Goal: Task Accomplishment & Management: Manage account settings

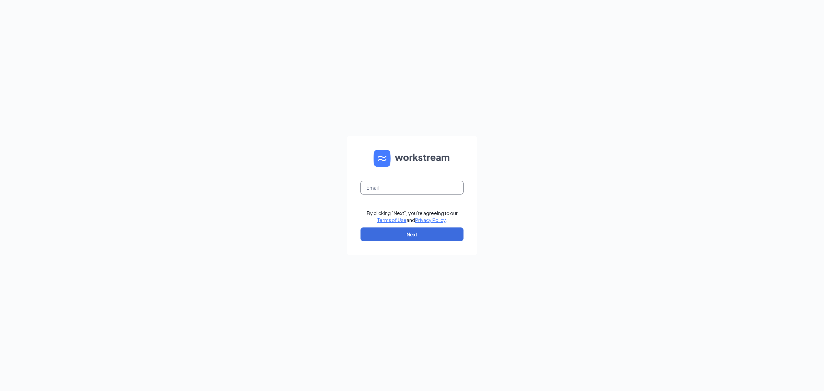
click at [401, 188] on input "text" at bounding box center [412, 188] width 103 height 14
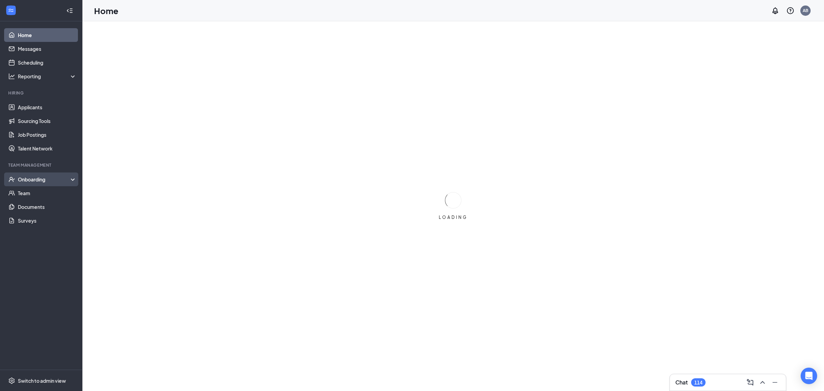
click at [50, 176] on div "Onboarding" at bounding box center [44, 179] width 53 height 7
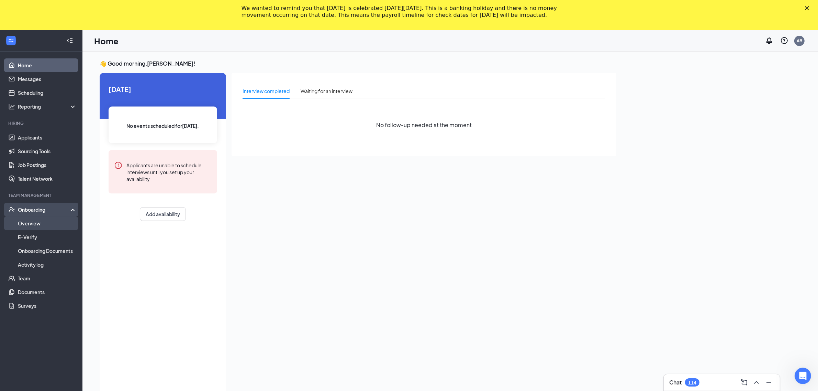
click at [36, 222] on link "Overview" at bounding box center [47, 223] width 59 height 14
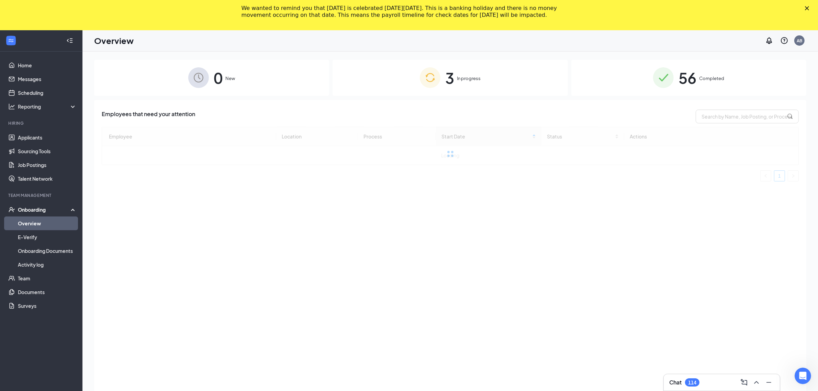
click at [499, 80] on div "3 In progress" at bounding box center [449, 78] width 235 height 36
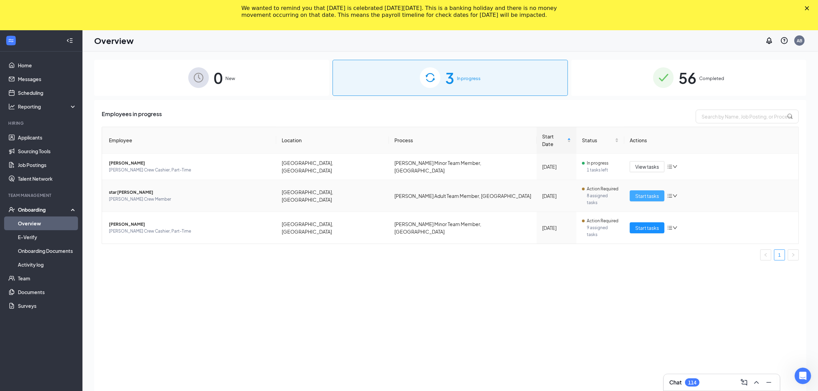
click at [653, 192] on span "Start tasks" at bounding box center [647, 196] width 24 height 8
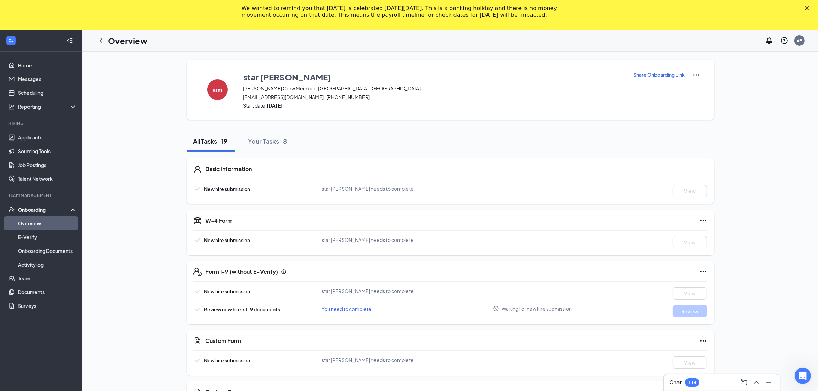
click at [103, 40] on icon "ChevronLeft" at bounding box center [101, 40] width 8 height 8
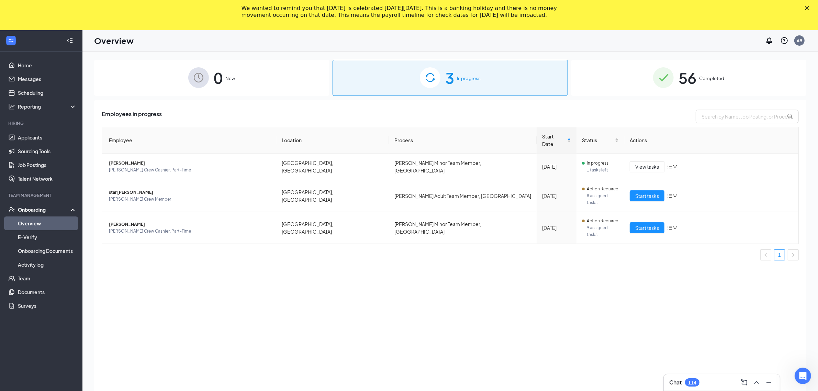
click at [809, 7] on icon "Close" at bounding box center [807, 8] width 4 height 4
